Goal: Find specific page/section: Find specific page/section

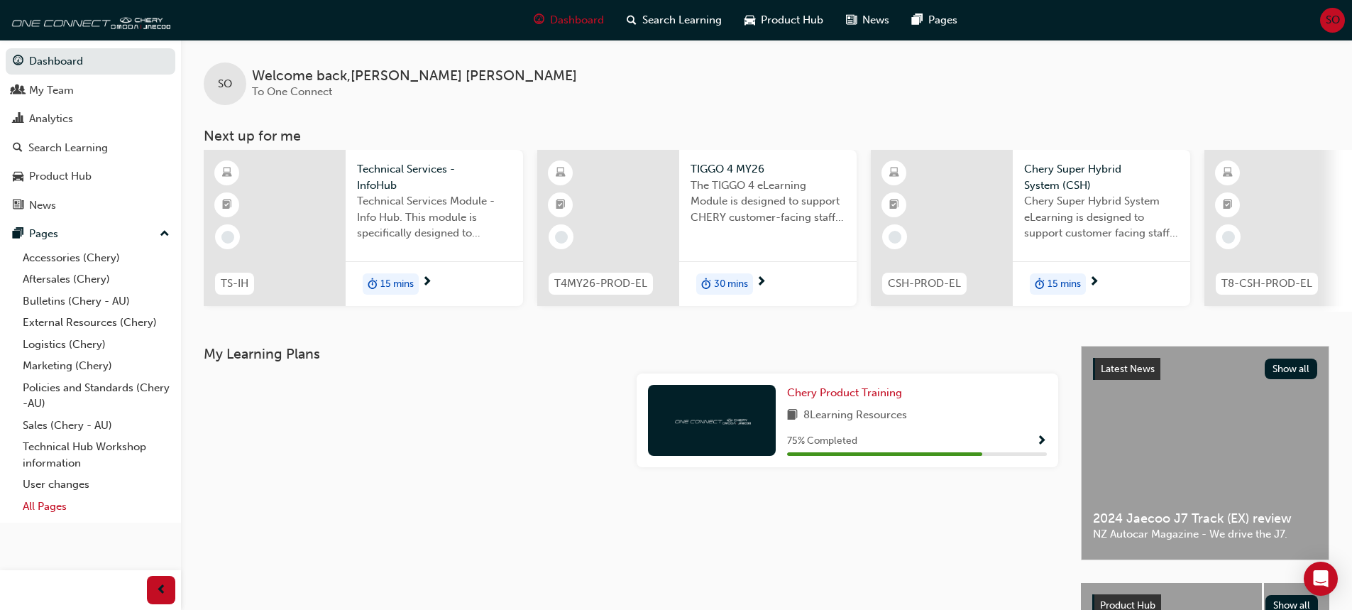
click at [48, 508] on link "All Pages" at bounding box center [96, 506] width 158 height 22
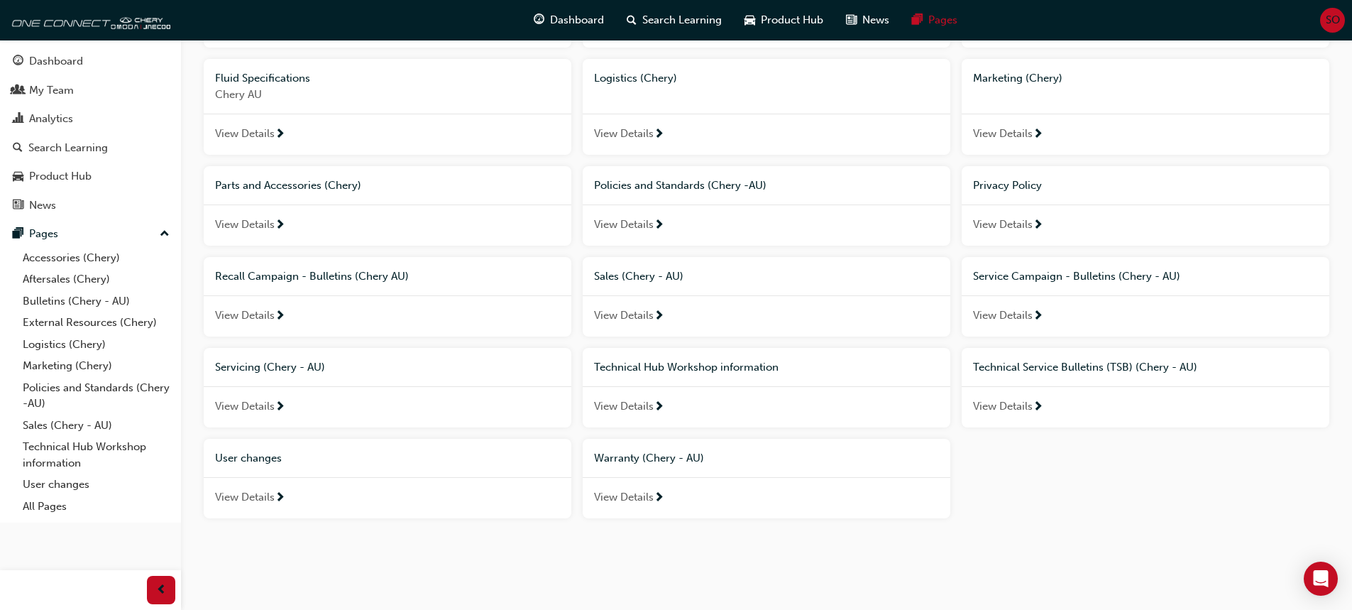
scroll to position [297, 0]
click at [622, 495] on span "View Details" at bounding box center [624, 496] width 60 height 16
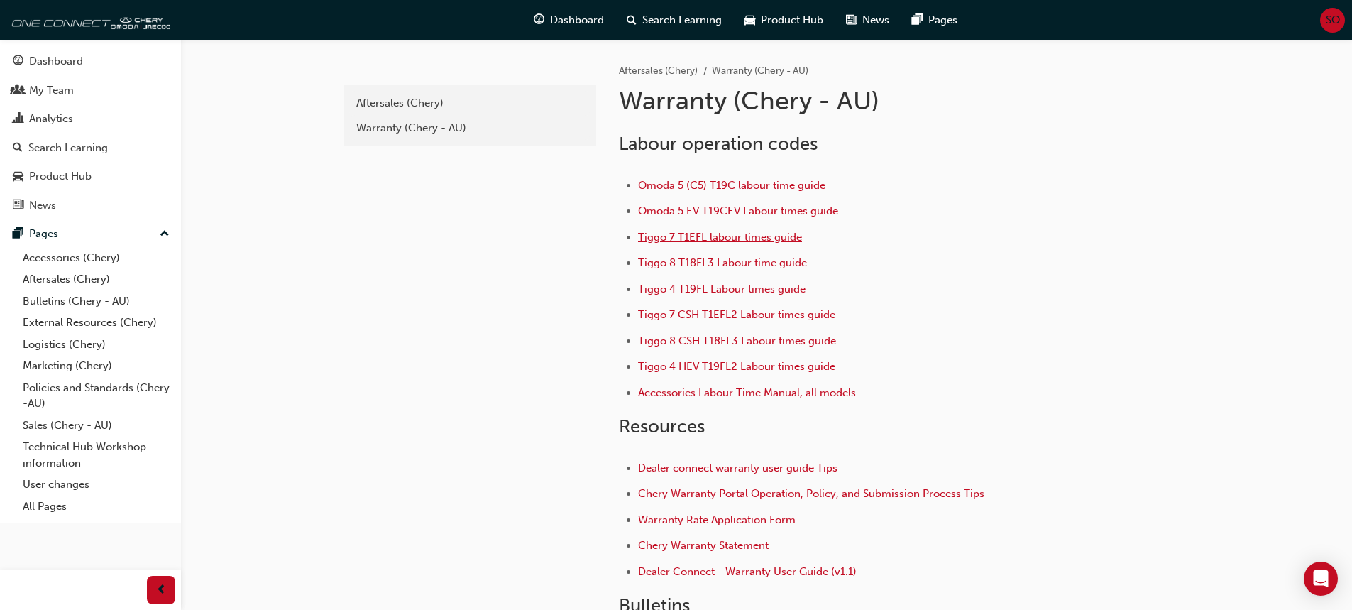
click at [715, 240] on span "Tiggo 7 T1EFL labour times guide" at bounding box center [720, 237] width 164 height 13
